Goal: Transaction & Acquisition: Obtain resource

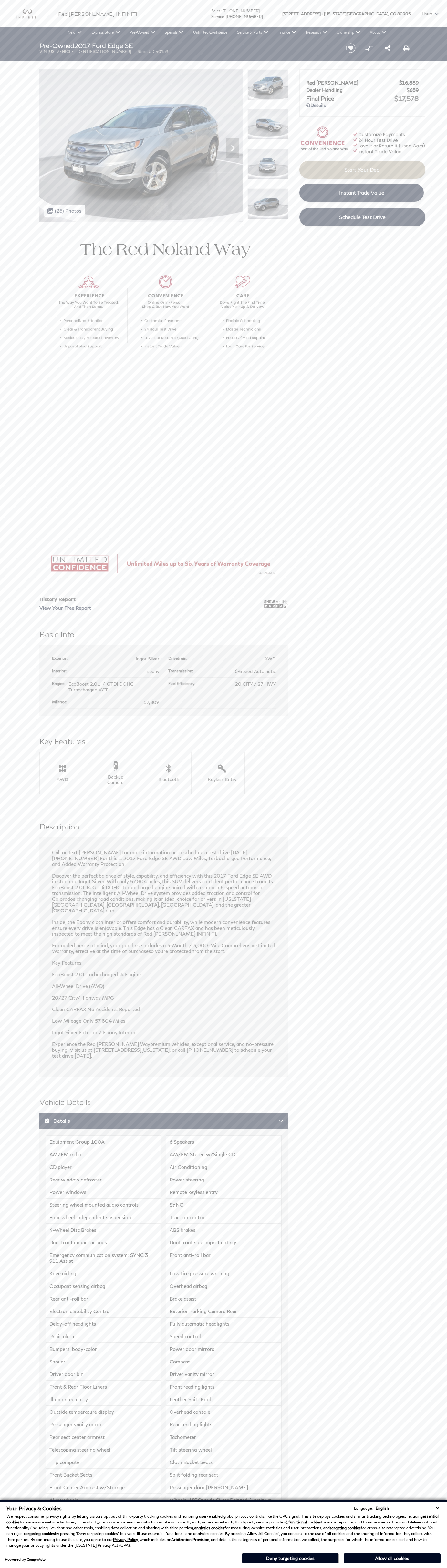
click at [392, 1558] on button "Allow all cookies" at bounding box center [392, 1558] width 97 height 10
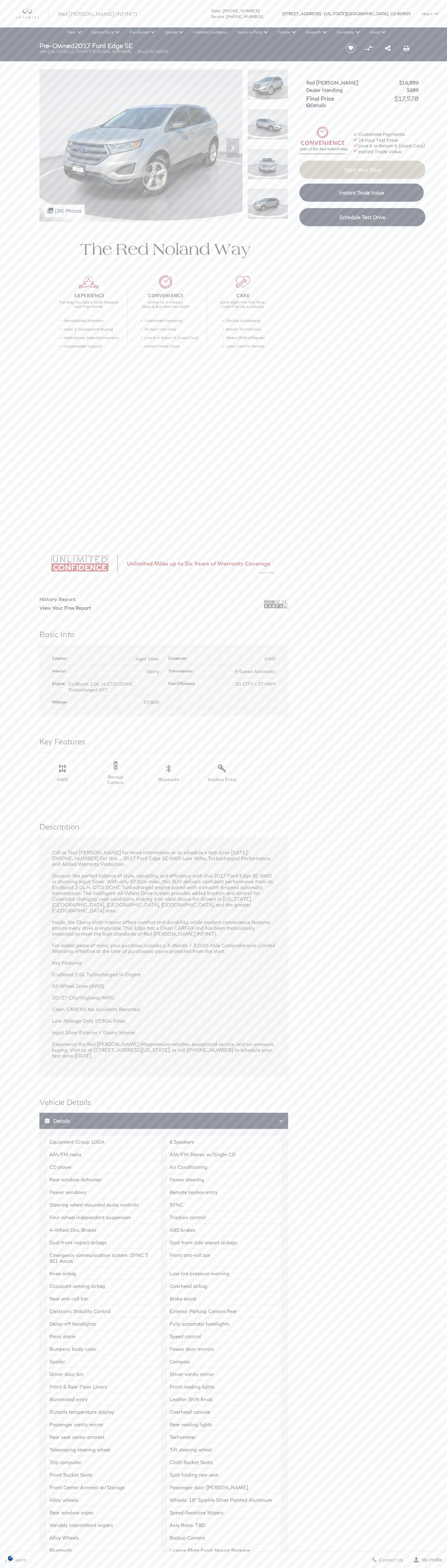
click at [267, 85] on img at bounding box center [267, 85] width 41 height 30
click at [220, 10] on span "Sales" at bounding box center [216, 11] width 9 height 5
click at [444, 463] on section "History Report View Your Free Report Basic Info AWD" at bounding box center [224, 1003] width 447 height 1562
click at [346, 1567] on html "Ringing Phone Icon Sales : Call sales Phone Number [PHONE_NUMBER] Service : [PH…" at bounding box center [224, 993] width 447 height 1986
click at [10, 80] on main "Pre-Owned 2017 Ford Edge SE VIN: 2FMPK4G94HBC40159 Stock: UIC40159 Start Saving…" at bounding box center [224, 919] width 447 height 1763
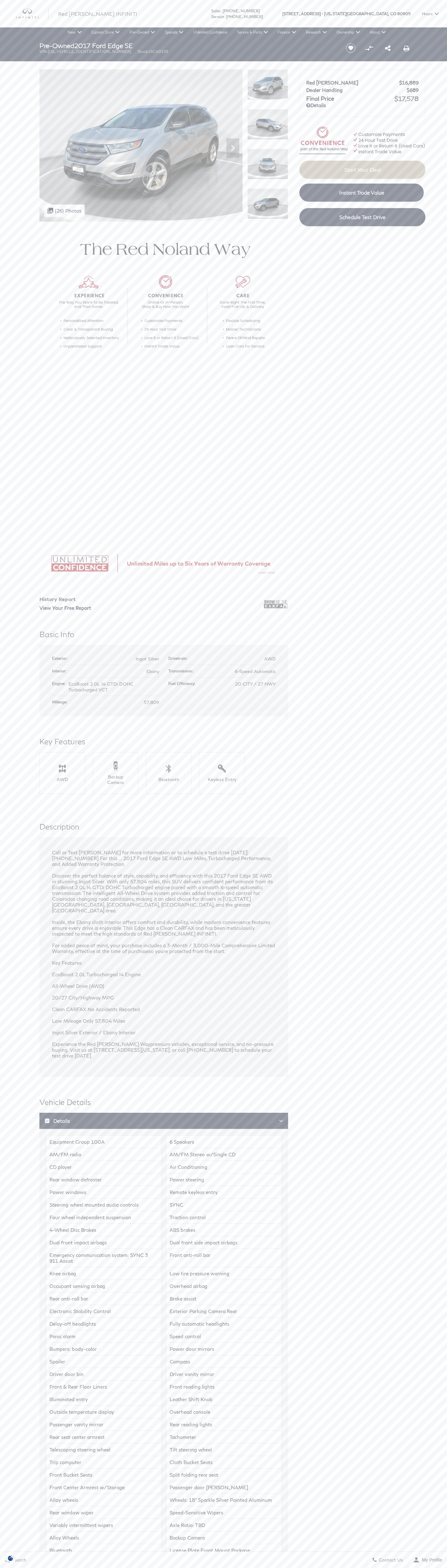
click at [267, 85] on img at bounding box center [267, 85] width 41 height 30
click at [362, 192] on span "Instant Trade Value" at bounding box center [362, 192] width 45 height 6
click at [404, 19] on span "80905" at bounding box center [404, 13] width 13 height 27
click at [7, 1567] on html "Ringing Phone Icon Sales : Call sales Phone Number 719-215-8318 Service : 719-2…" at bounding box center [224, 993] width 447 height 1986
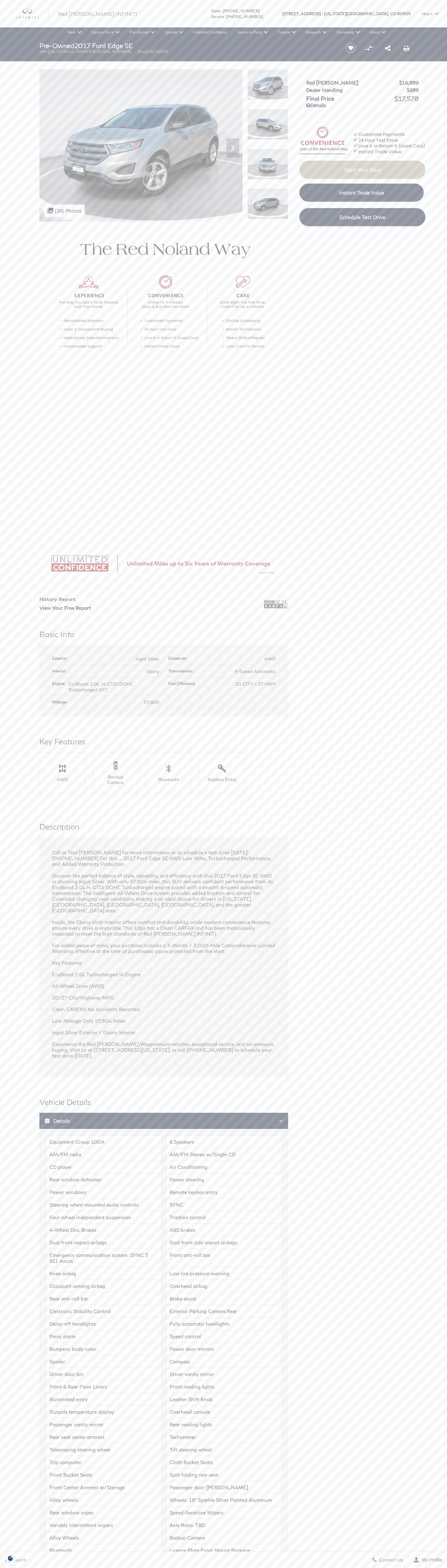
click at [17, 299] on section "History Report View Your Free Report Basic Info AWD" at bounding box center [224, 1003] width 447 height 1562
click at [267, 85] on img at bounding box center [267, 85] width 41 height 30
click at [362, 192] on span "Instant Trade Value" at bounding box center [362, 192] width 45 height 6
